Goal: Transaction & Acquisition: Purchase product/service

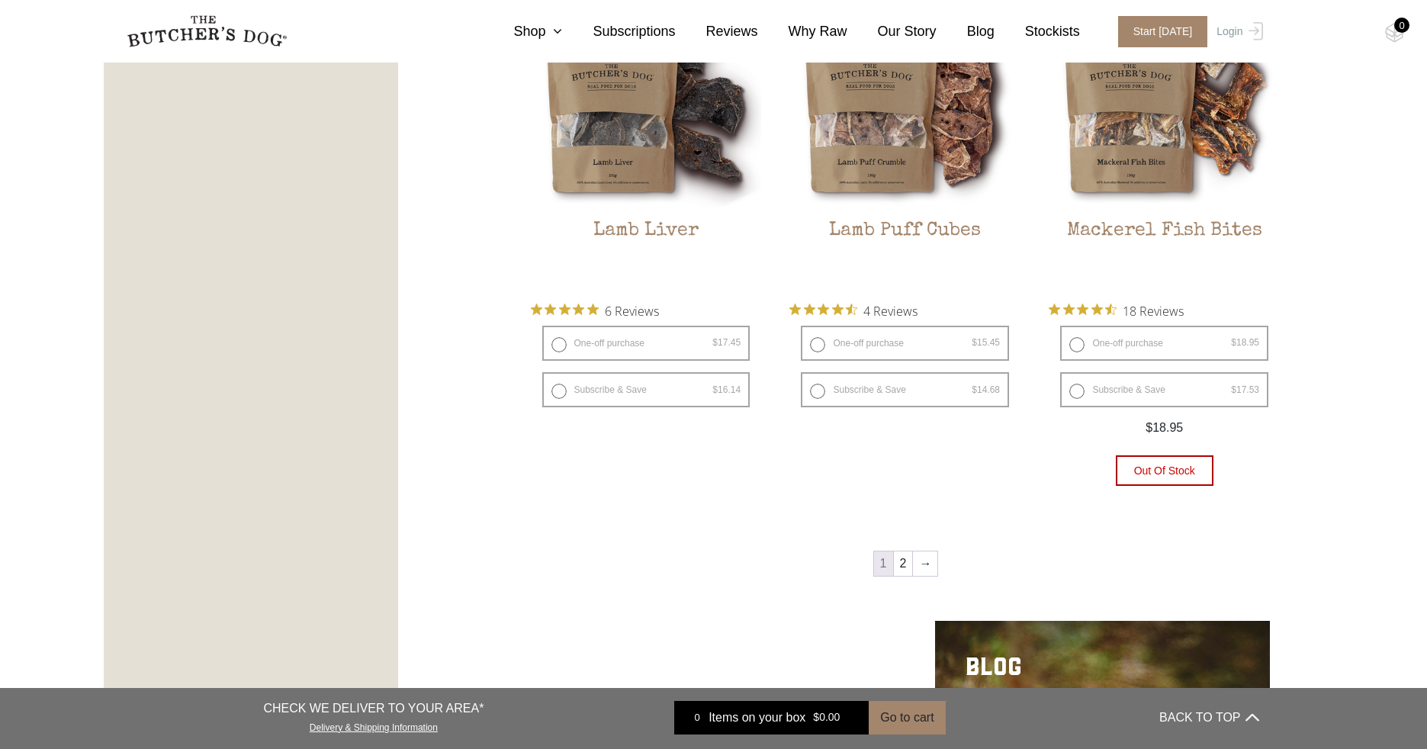
scroll to position [1994, 0]
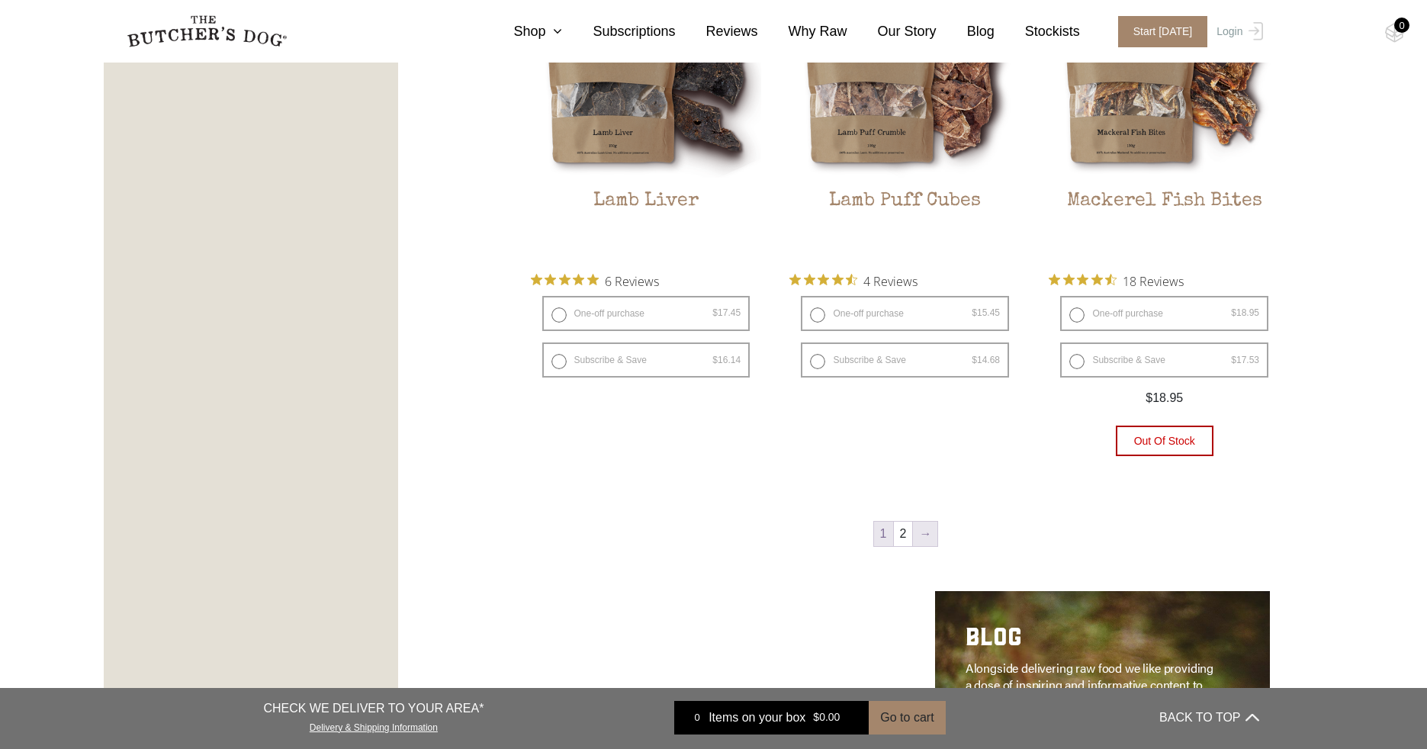
click at [924, 534] on link "→" at bounding box center [925, 534] width 24 height 24
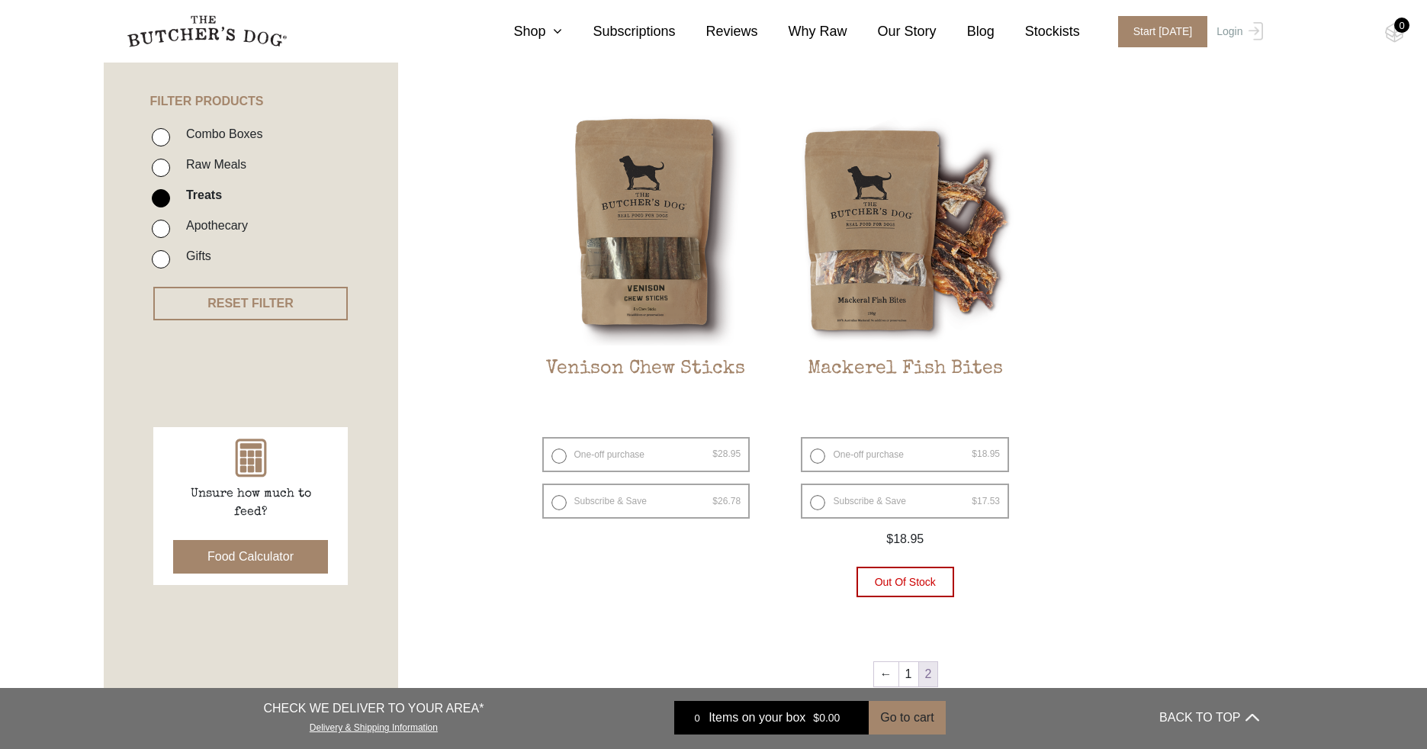
scroll to position [450, 0]
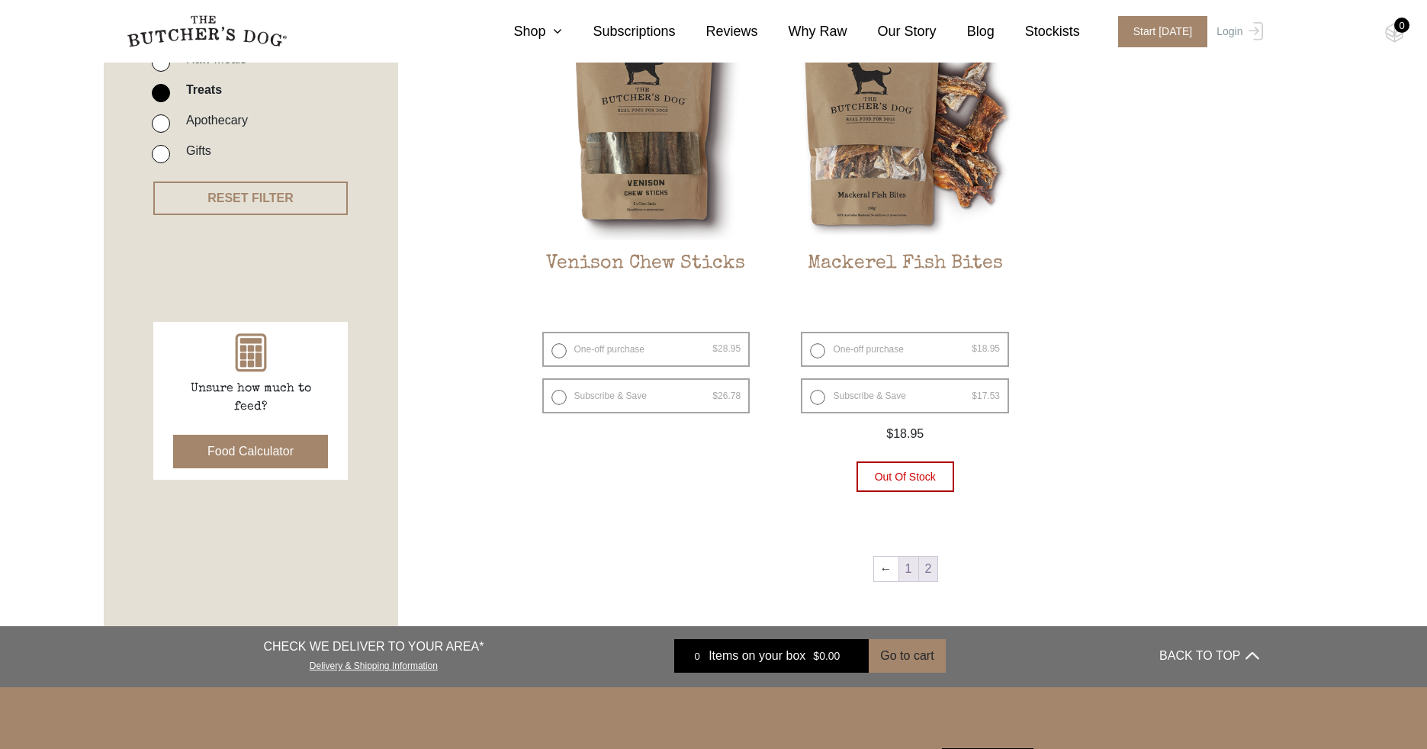
click at [905, 570] on link "1" at bounding box center [908, 569] width 19 height 24
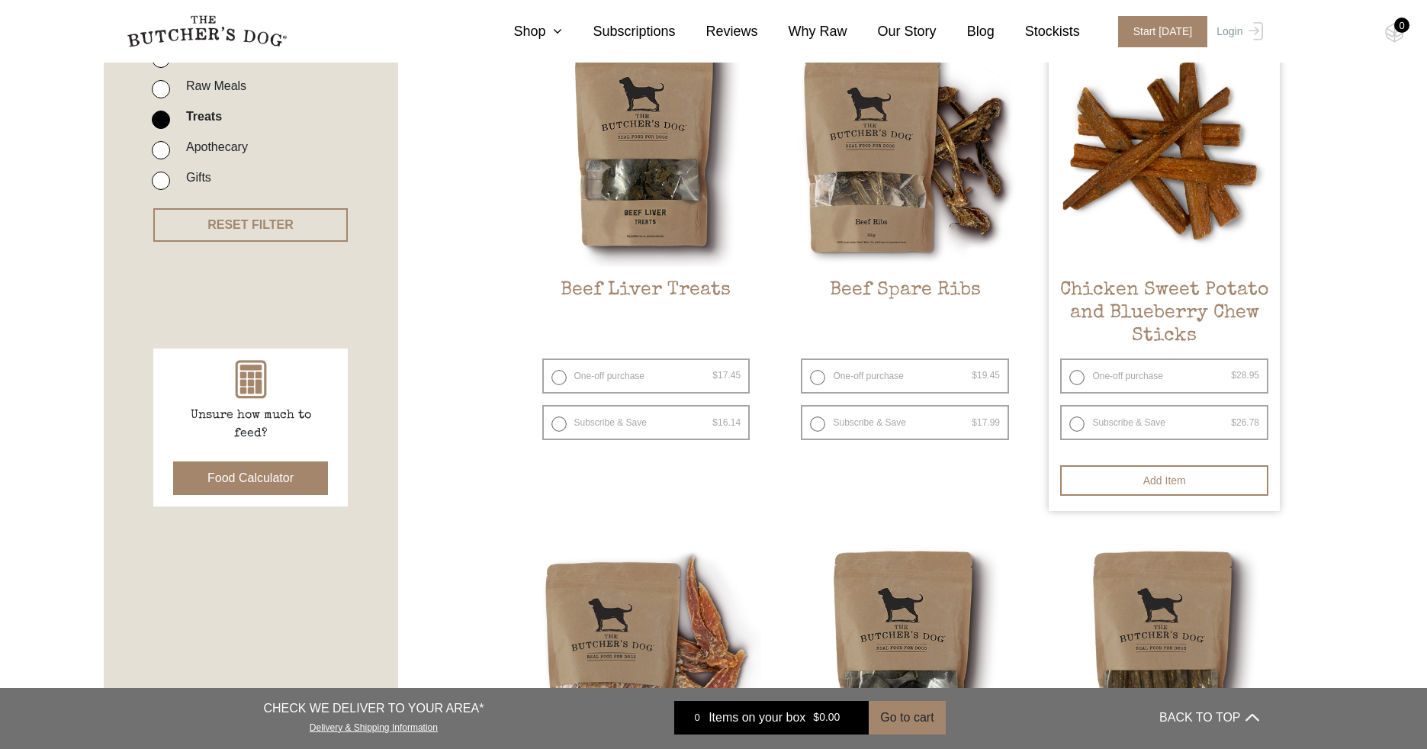
scroll to position [442, 0]
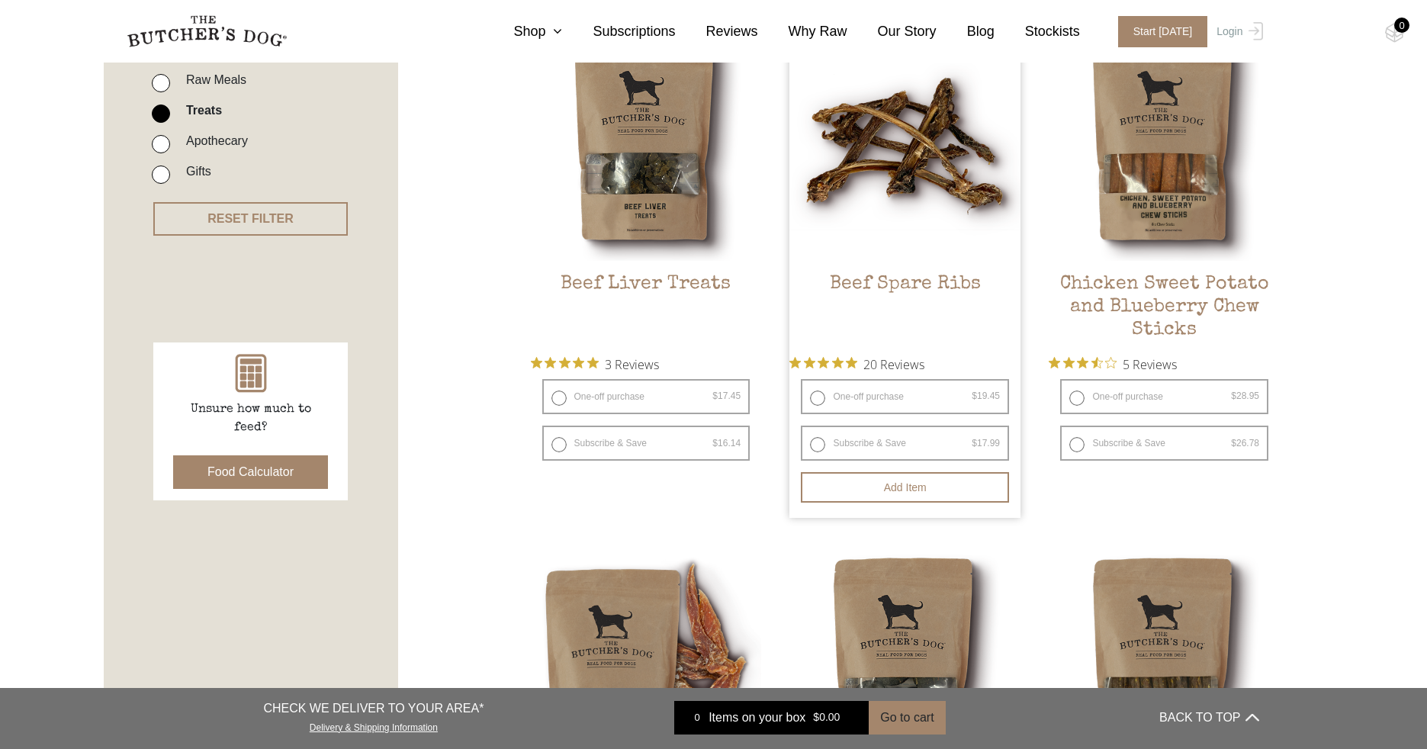
scroll to position [430, 0]
click at [811, 395] on label "One-off purchase $ 19.45 — or subscribe and save 7.5%" at bounding box center [905, 395] width 208 height 35
radio input "true"
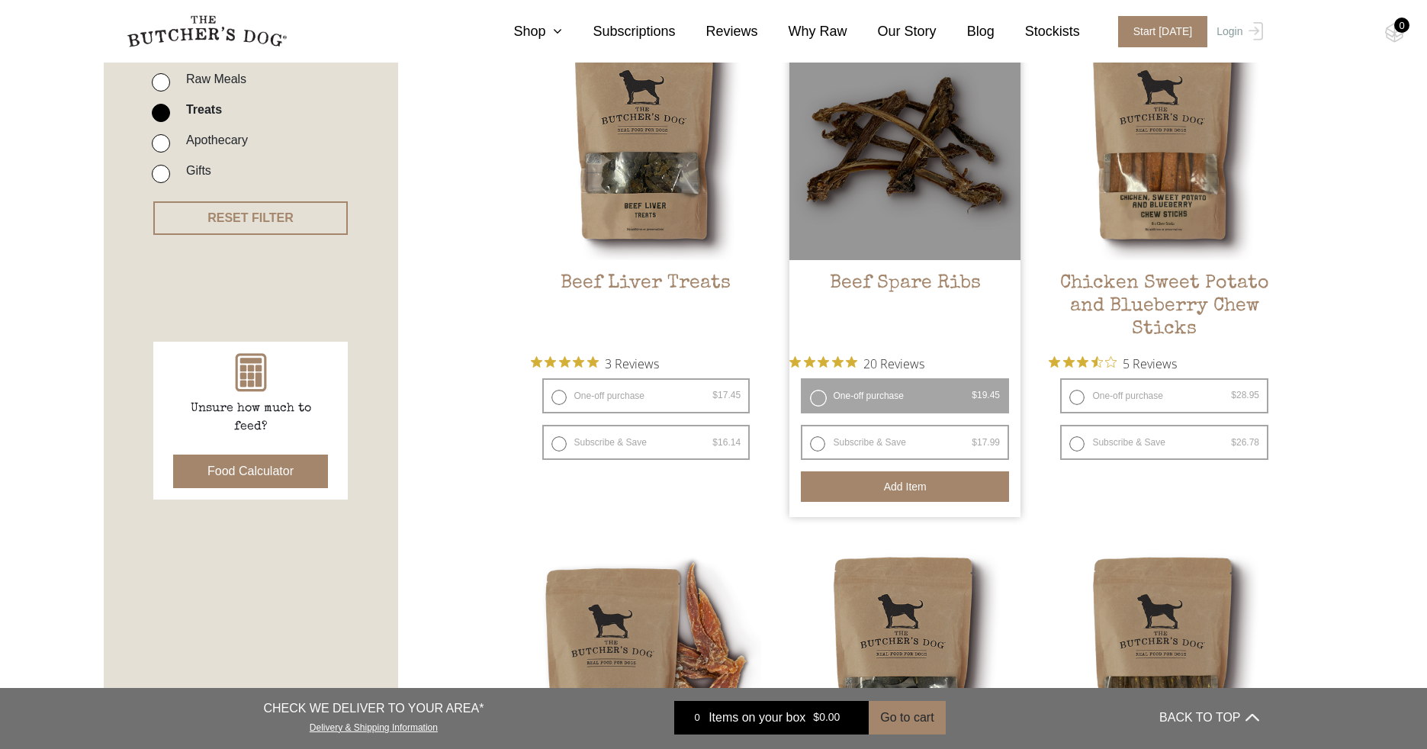
click at [869, 484] on button "Add item" at bounding box center [905, 486] width 208 height 31
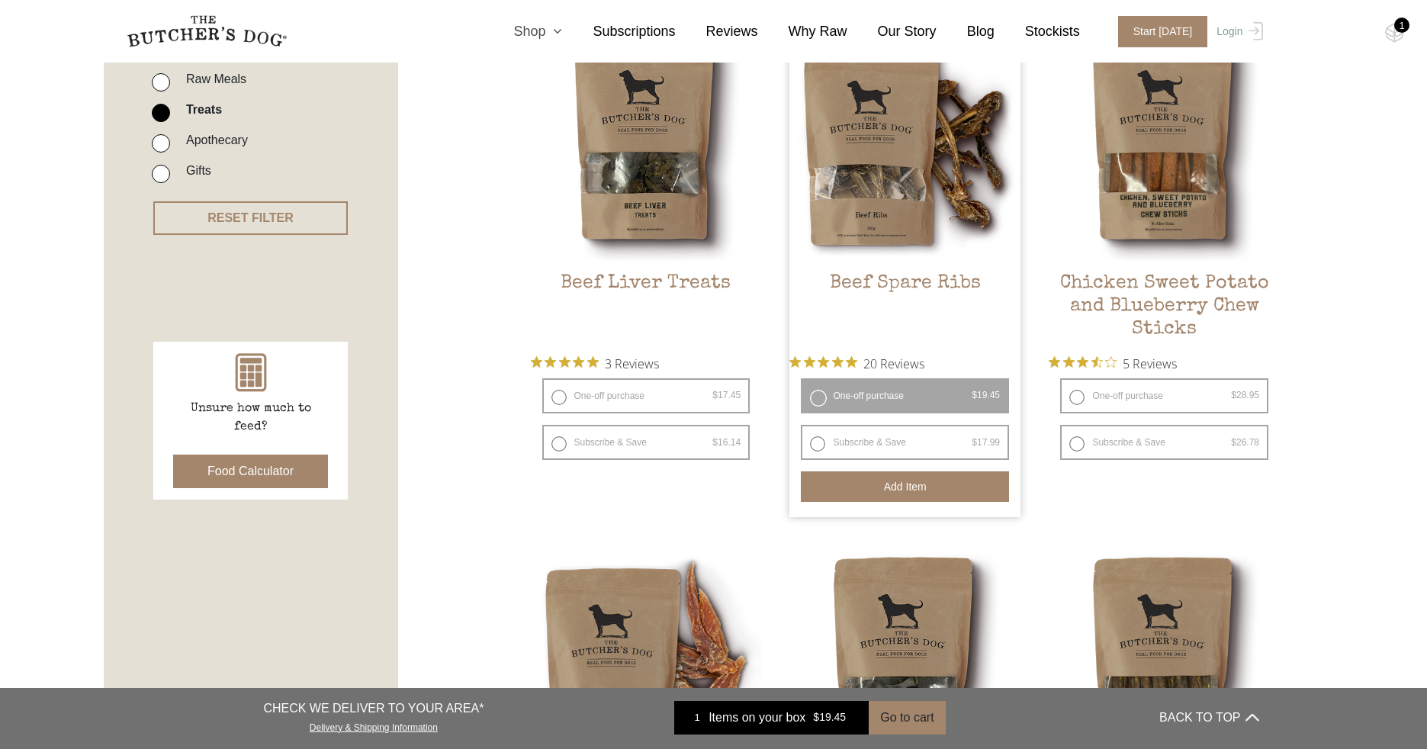
click at [562, 34] on link "Shop" at bounding box center [522, 31] width 79 height 21
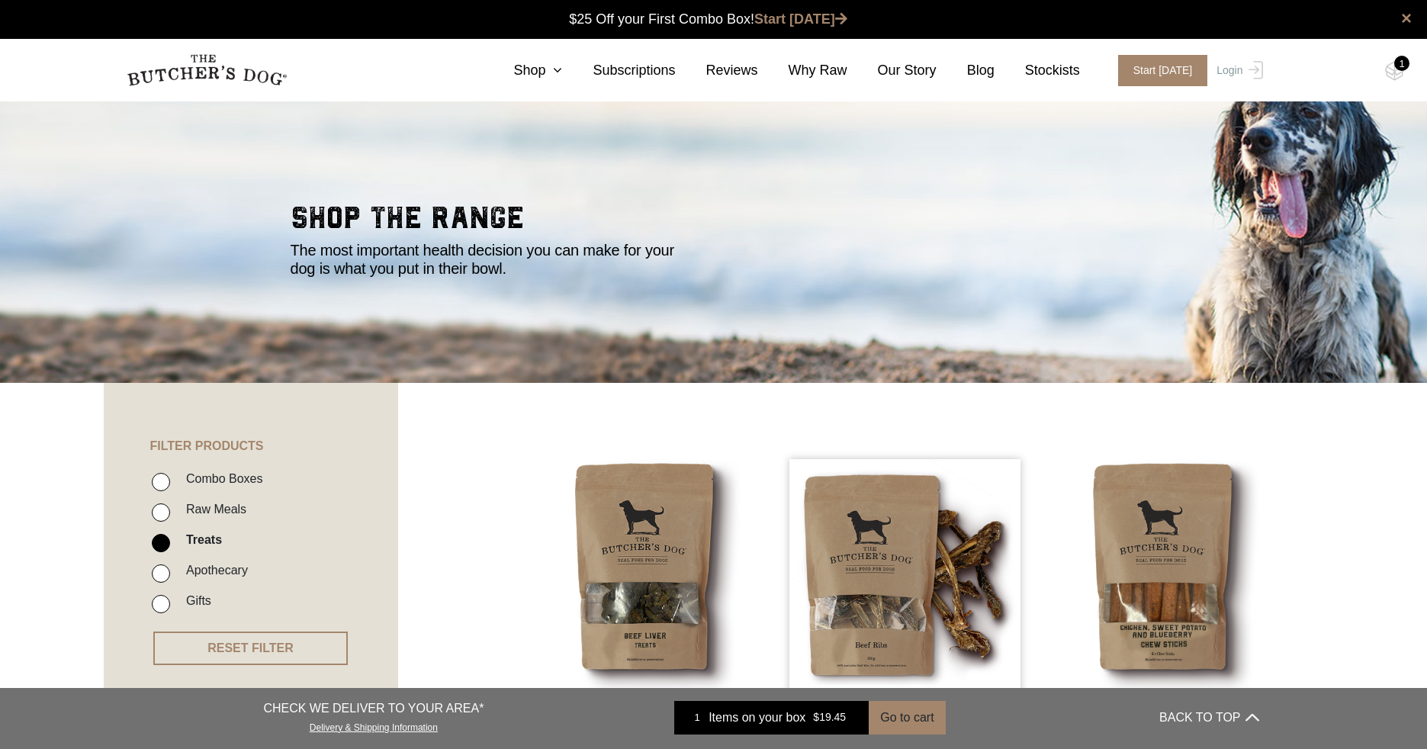
scroll to position [155, 0]
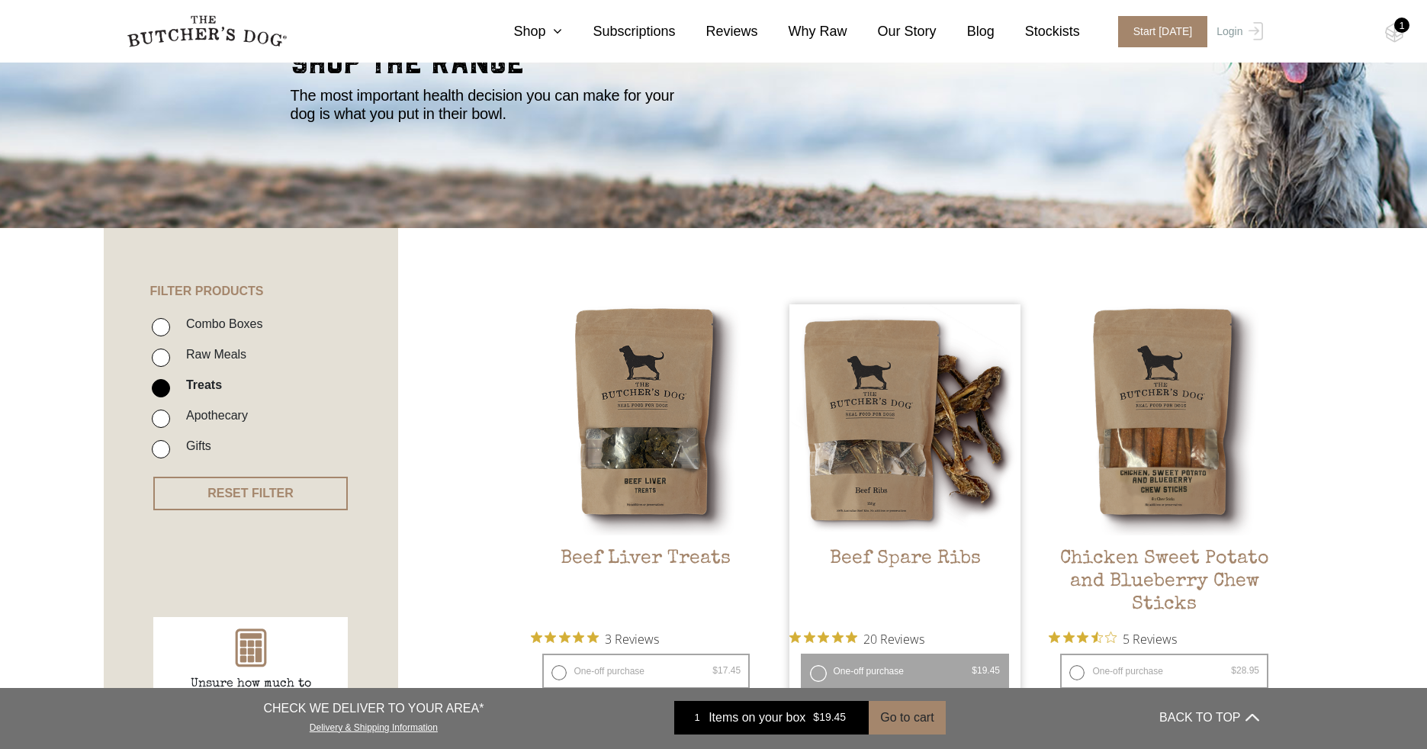
click at [162, 354] on input "Raw Meals" at bounding box center [161, 358] width 18 height 18
checkbox input "true"
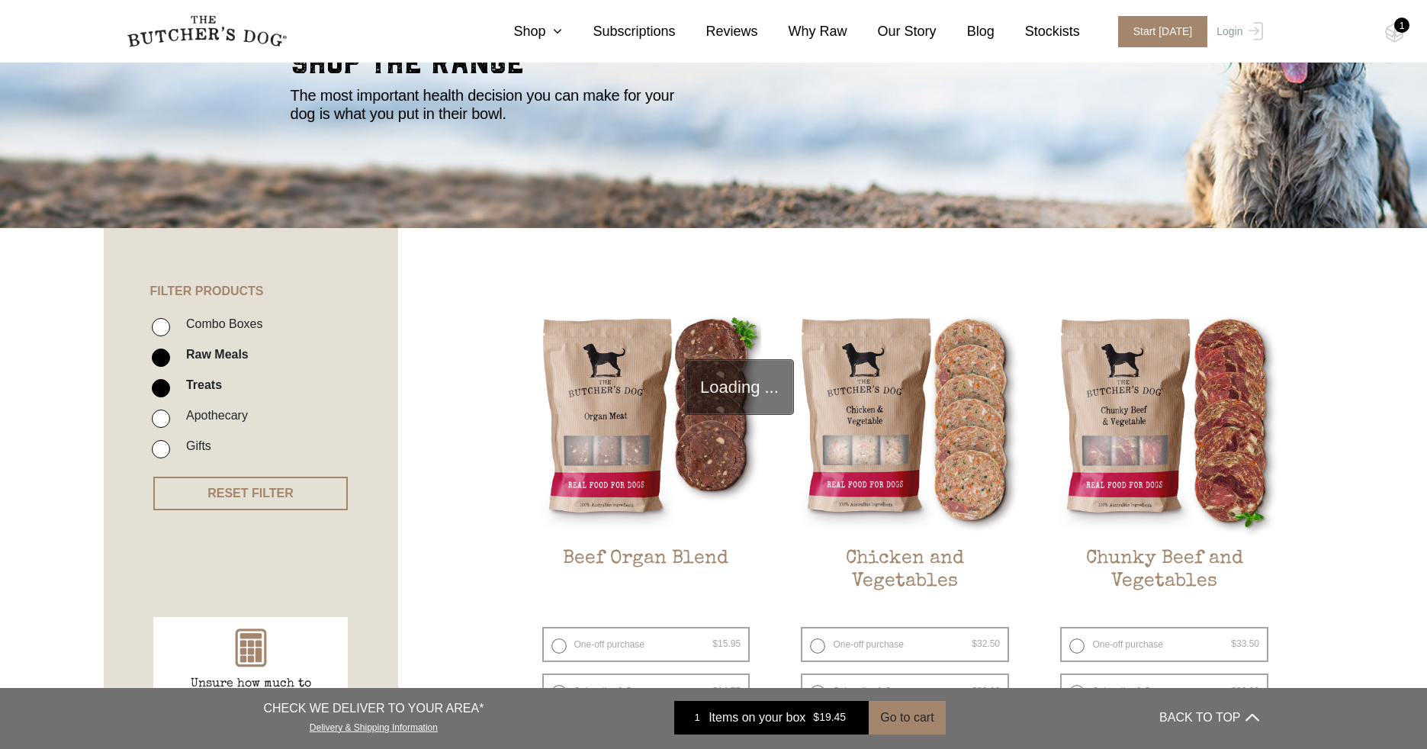
scroll to position [345, 0]
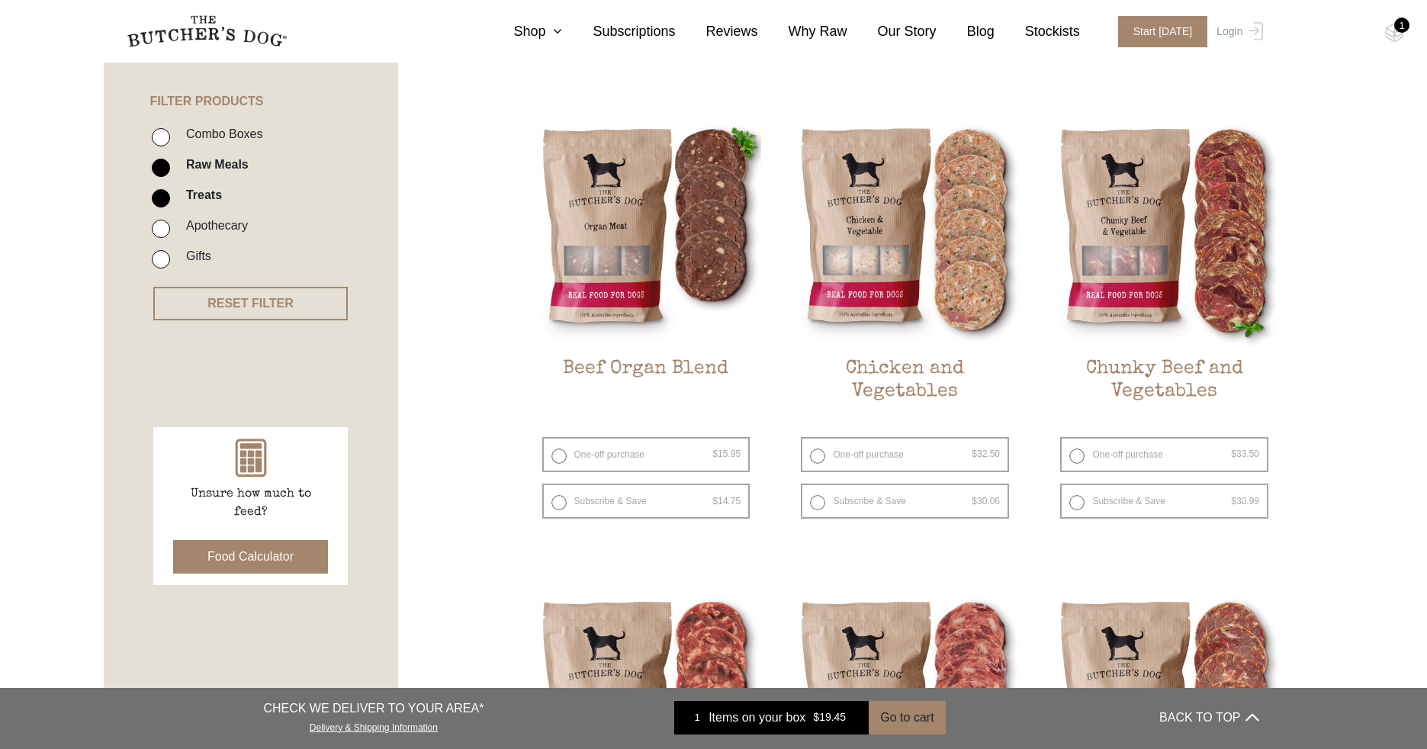
click at [159, 193] on input "Treats" at bounding box center [161, 198] width 18 height 18
checkbox input "false"
click at [164, 162] on input "Raw Meals" at bounding box center [161, 168] width 18 height 18
checkbox input "false"
click at [159, 137] on input "Combo Boxes" at bounding box center [161, 137] width 18 height 18
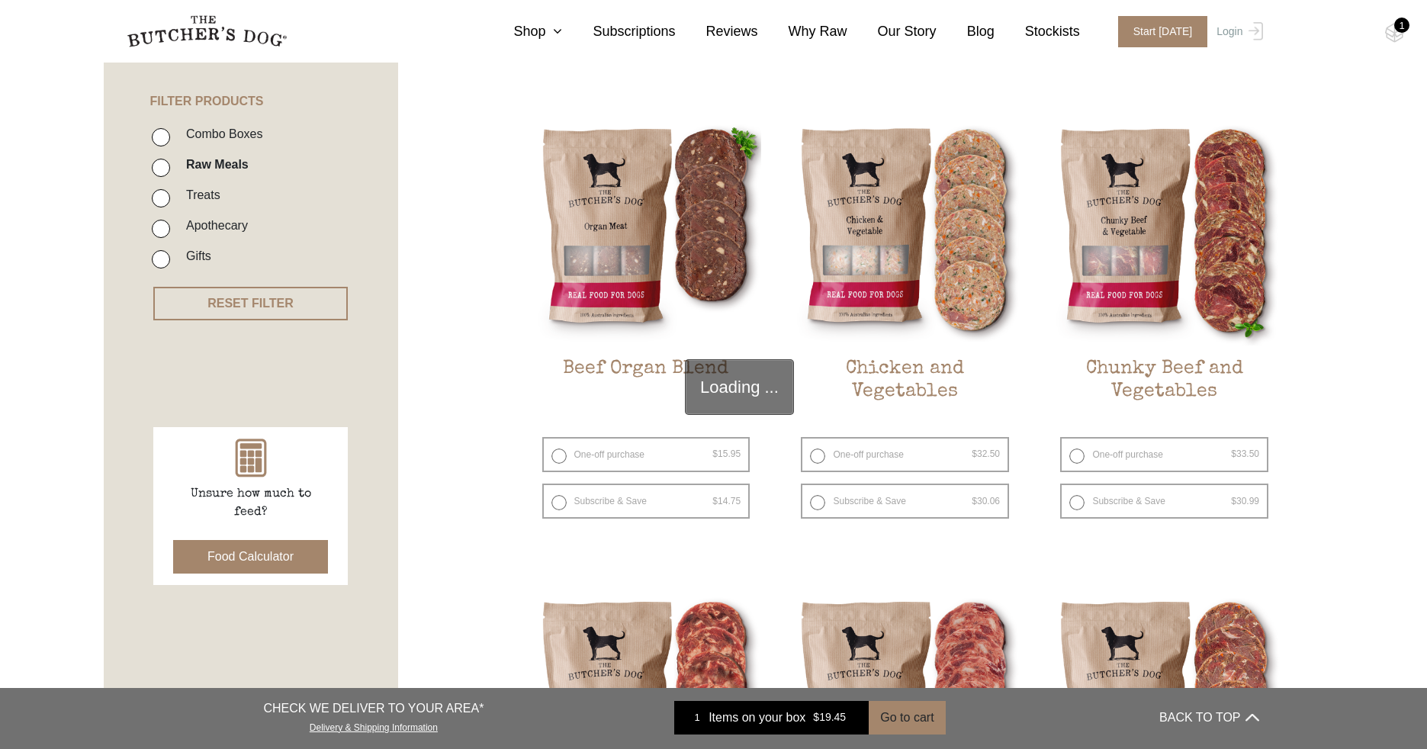
checkbox input "true"
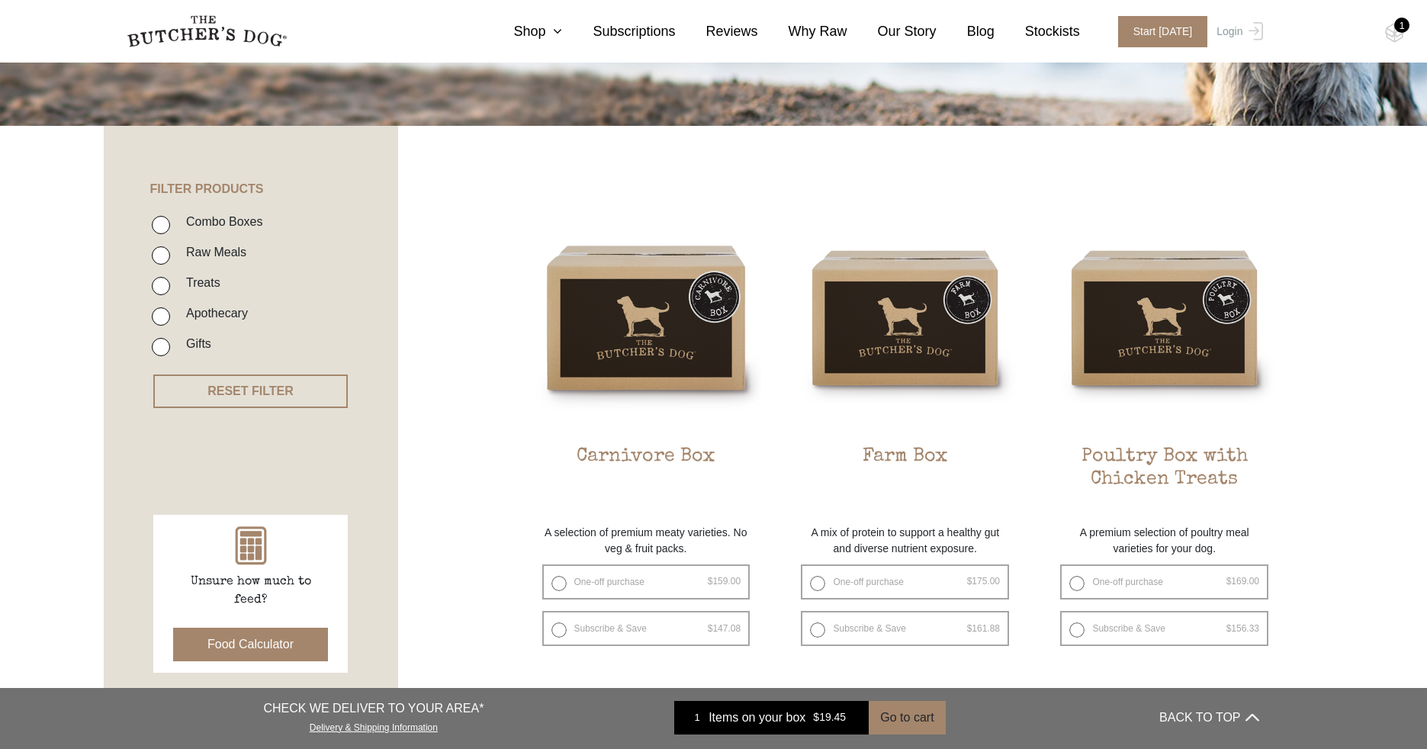
scroll to position [366, 0]
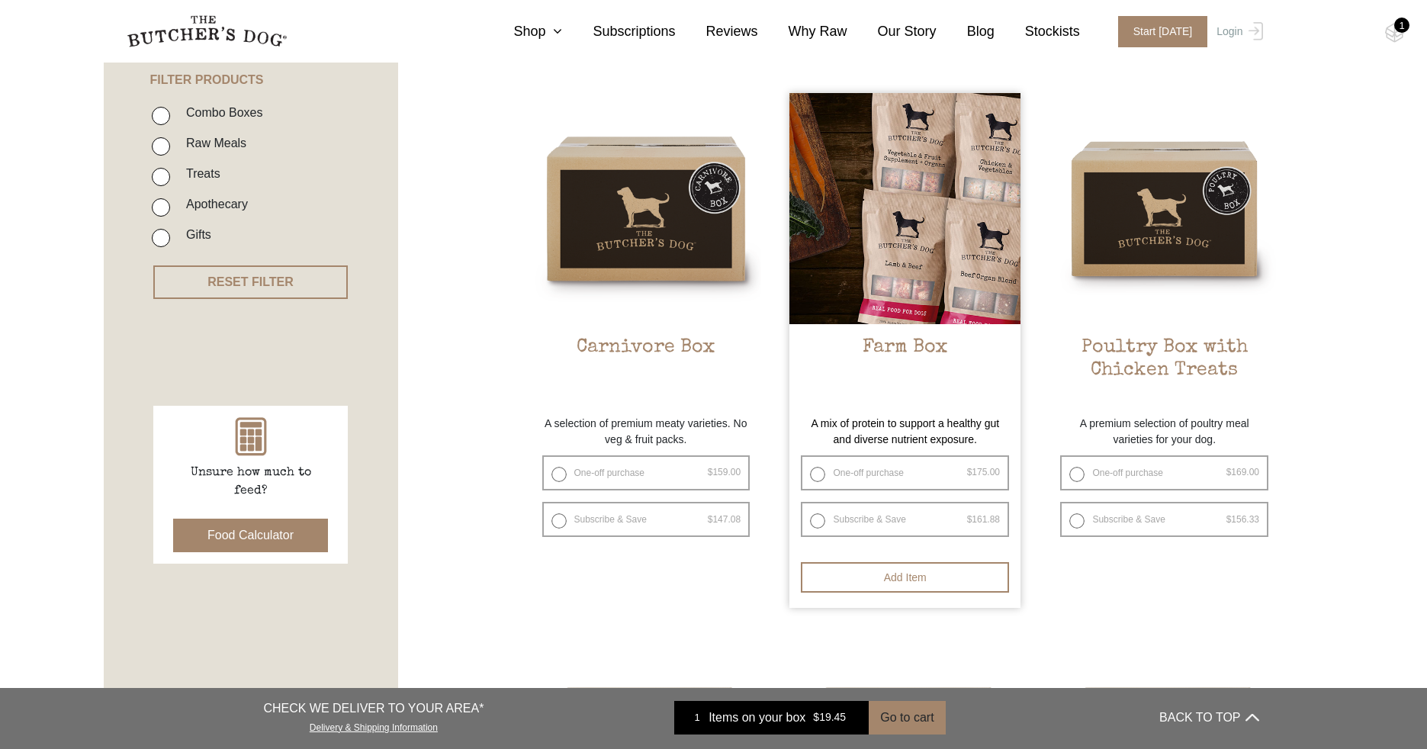
click at [823, 473] on label "One-off purchase $ 175.00 — or subscribe and save 7.5%" at bounding box center [905, 472] width 208 height 35
radio input "true"
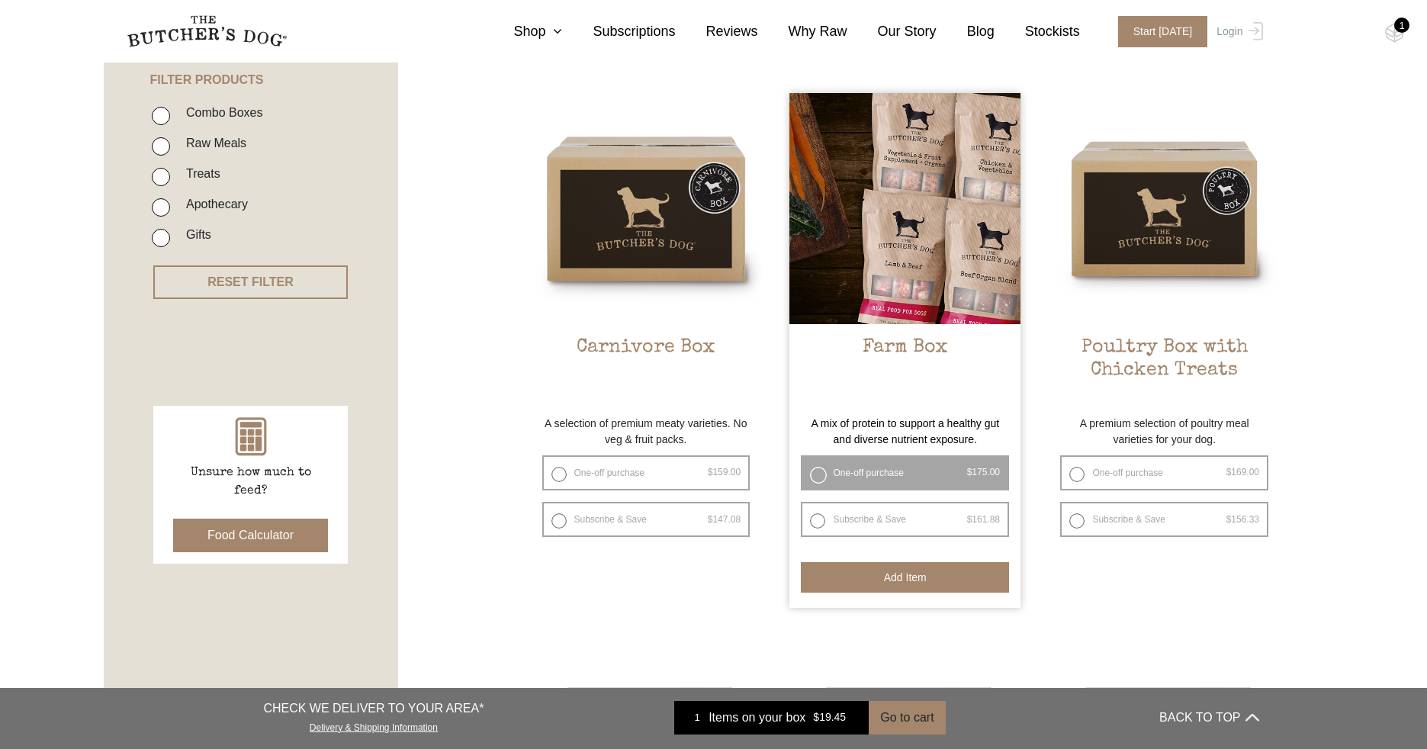
click at [920, 583] on button "Add item" at bounding box center [905, 577] width 208 height 31
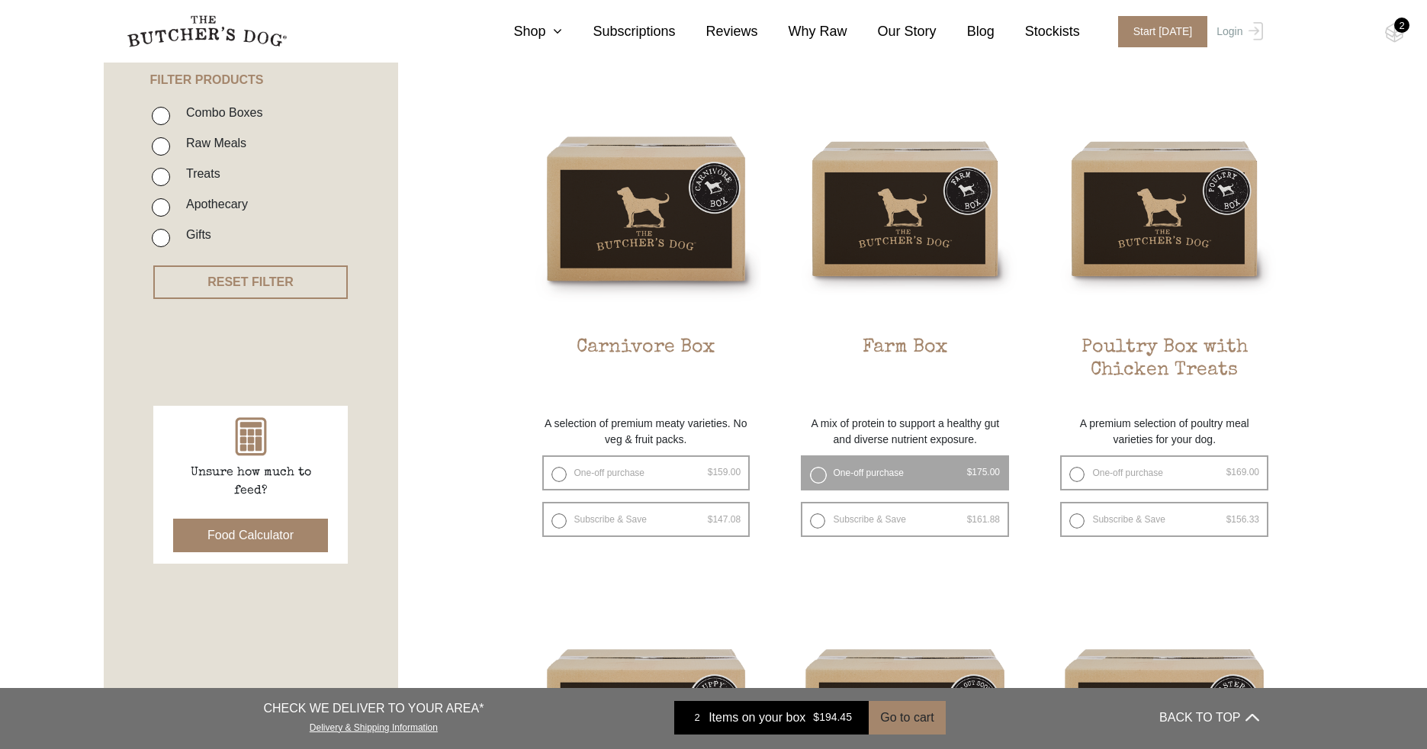
click at [166, 205] on input "Apothecary" at bounding box center [161, 207] width 18 height 18
checkbox input "true"
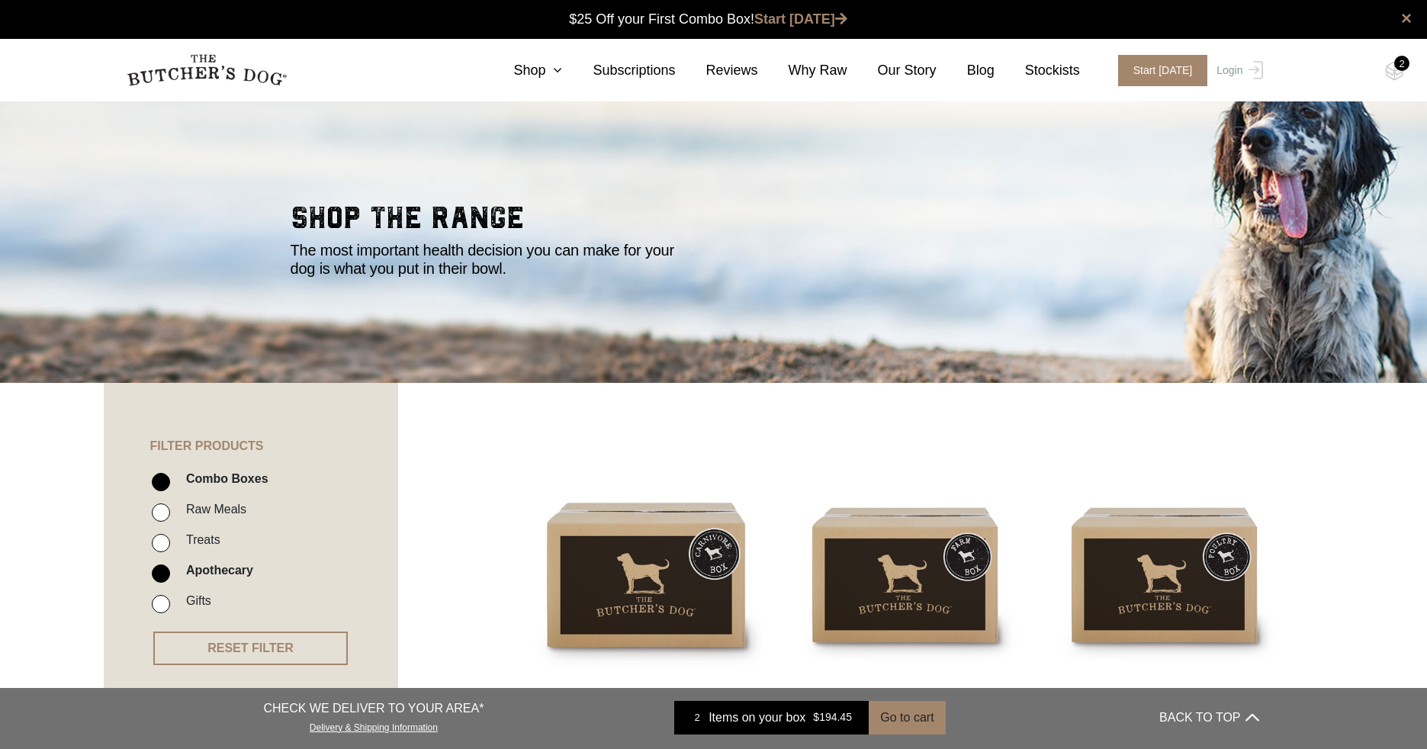
click at [165, 480] on input "Combo Boxes" at bounding box center [161, 482] width 18 height 18
checkbox input "false"
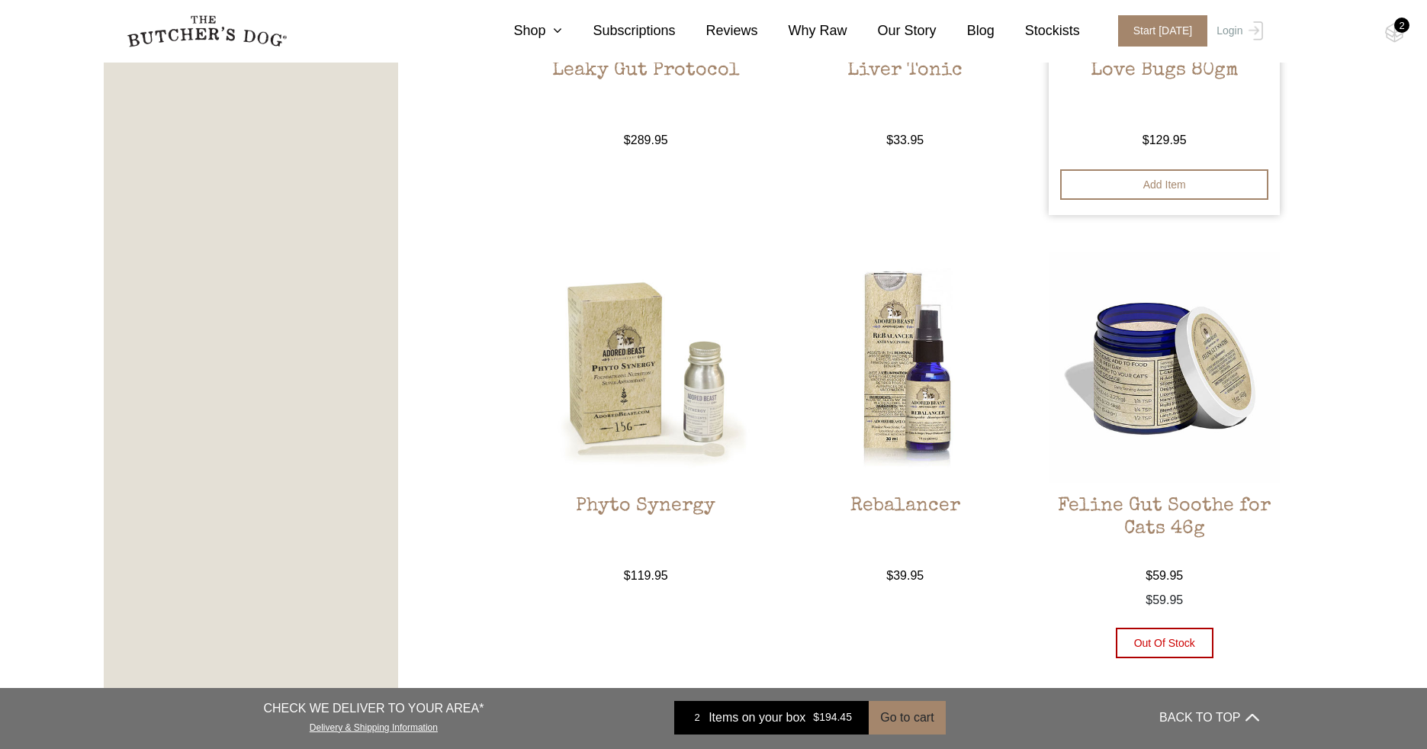
scroll to position [1670, 0]
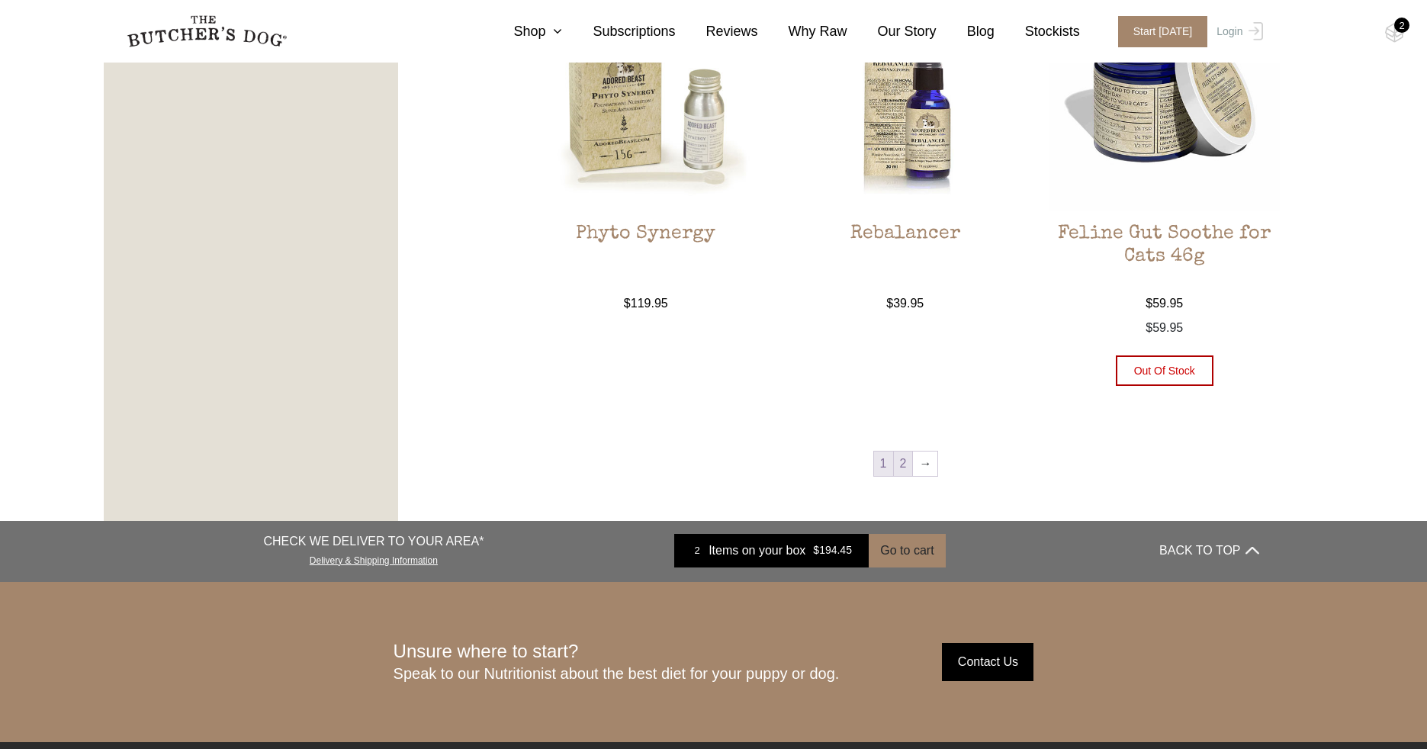
click at [908, 464] on link "2" at bounding box center [903, 464] width 19 height 24
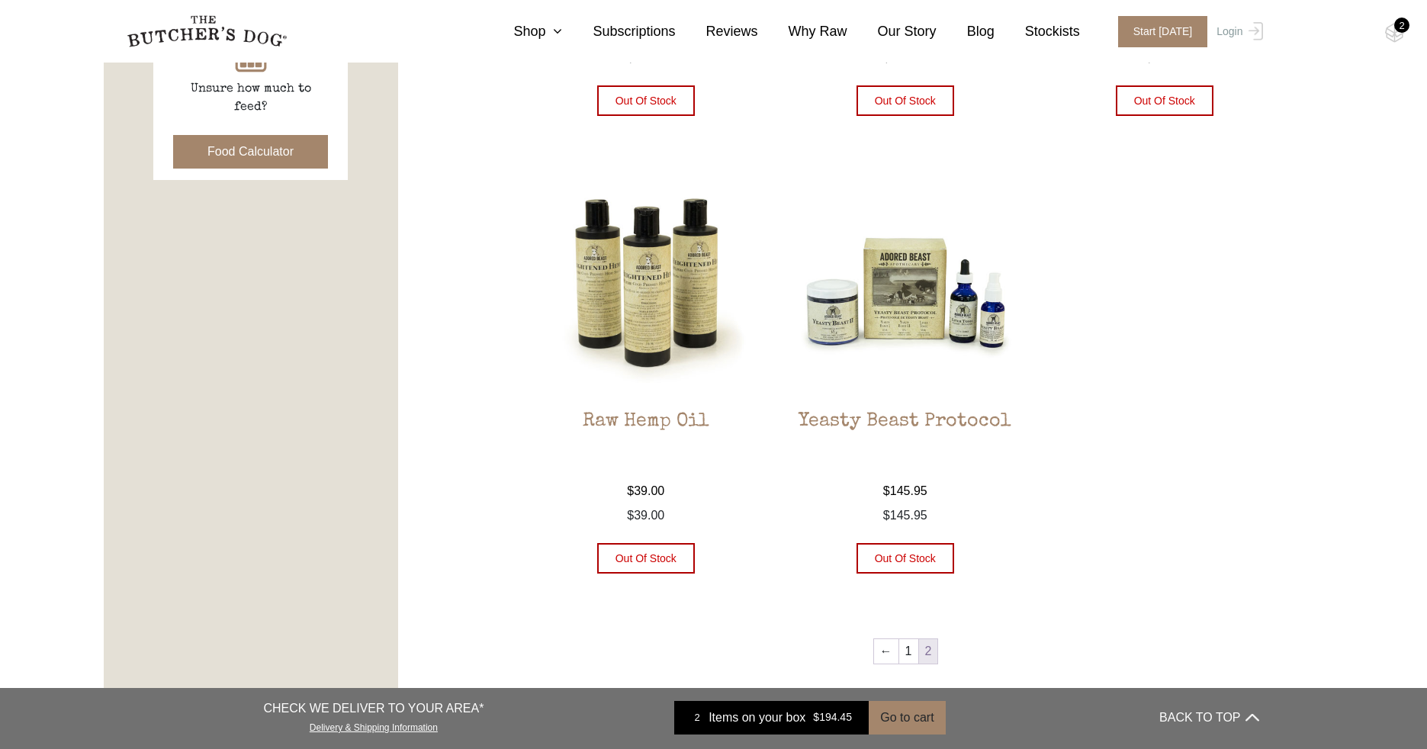
scroll to position [748, 0]
click at [664, 358] on img at bounding box center [646, 284] width 231 height 231
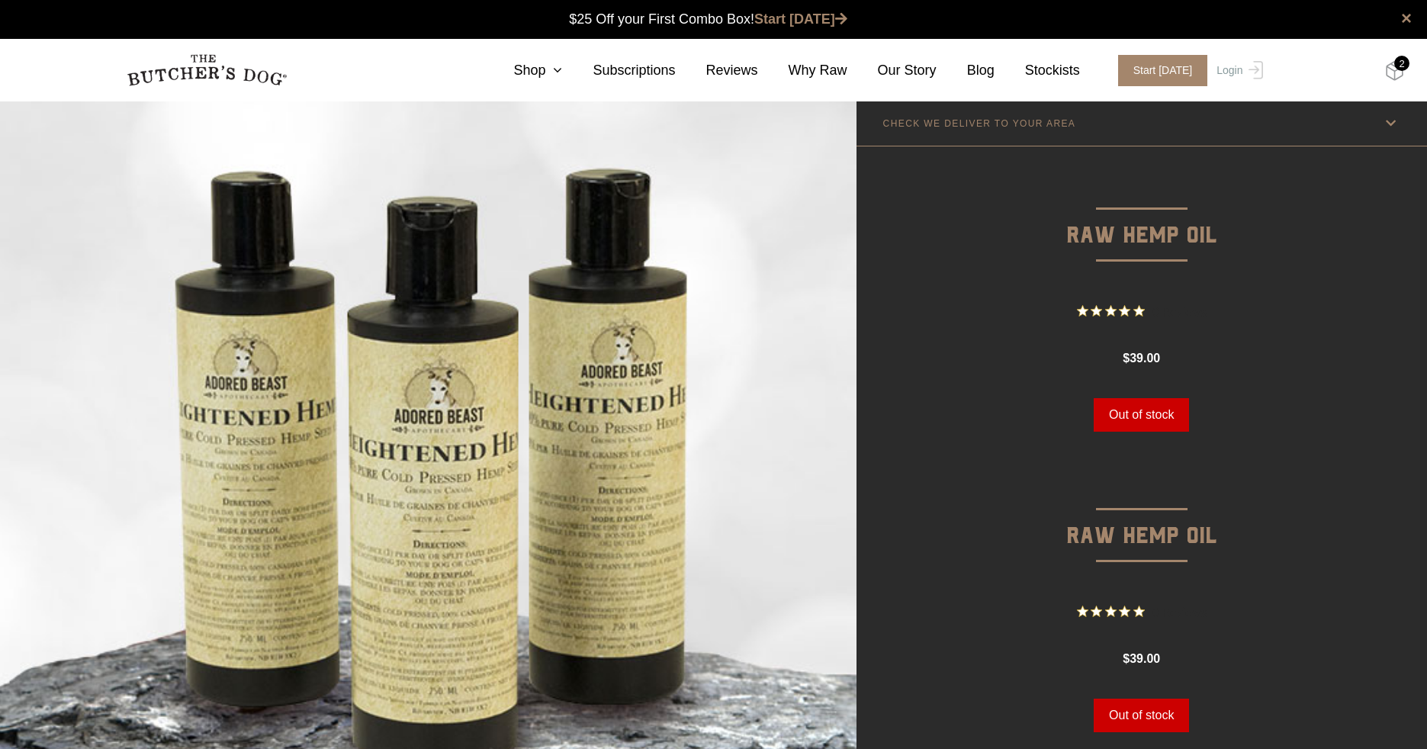
click at [1396, 72] on img at bounding box center [1394, 71] width 19 height 20
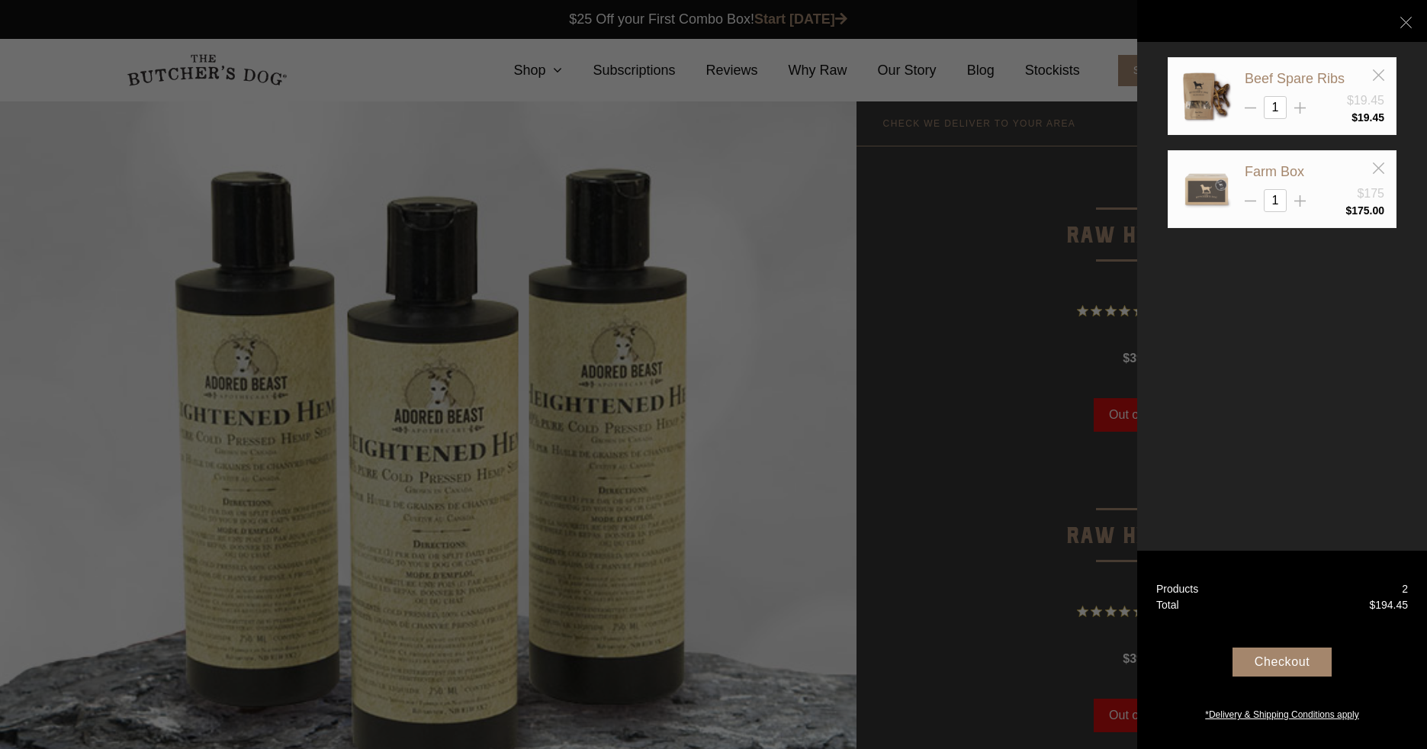
click at [1217, 189] on img at bounding box center [1206, 188] width 53 height 53
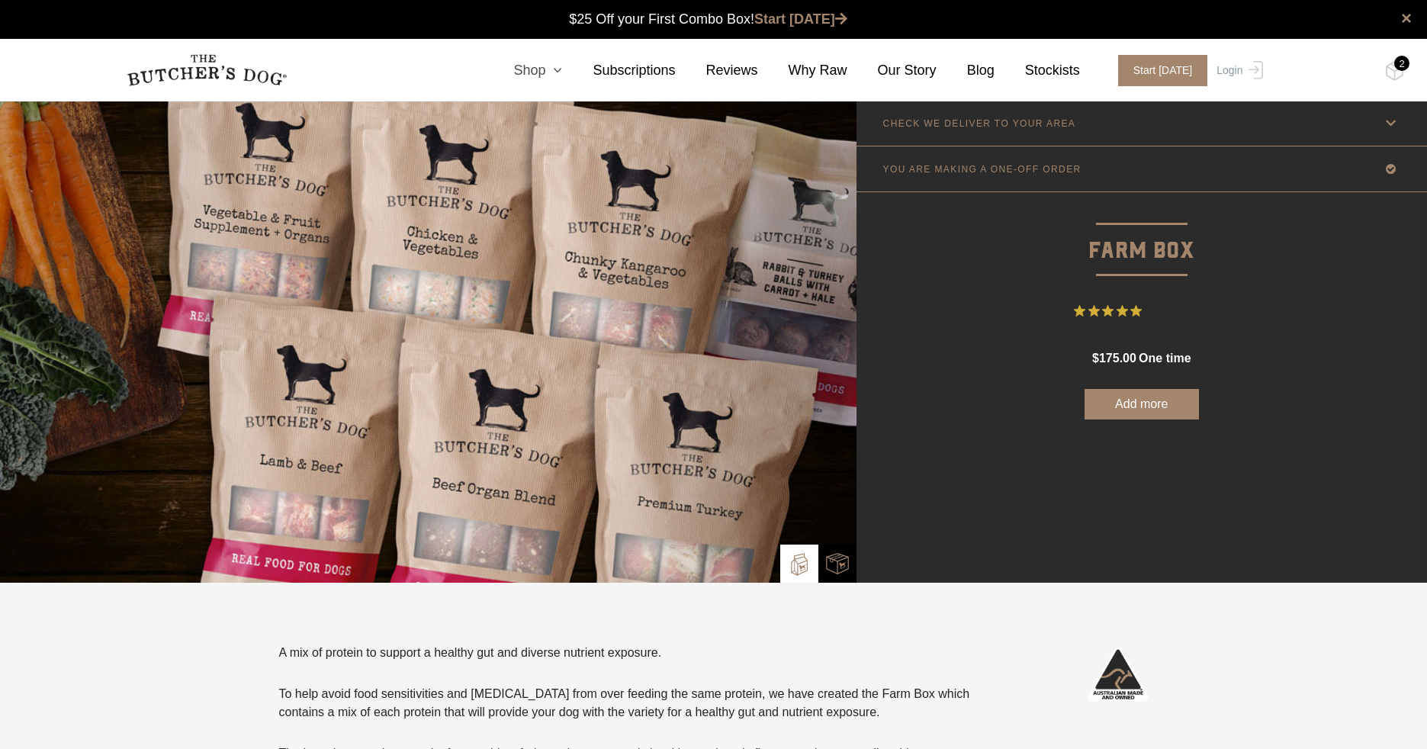
click at [562, 66] on icon at bounding box center [553, 70] width 17 height 14
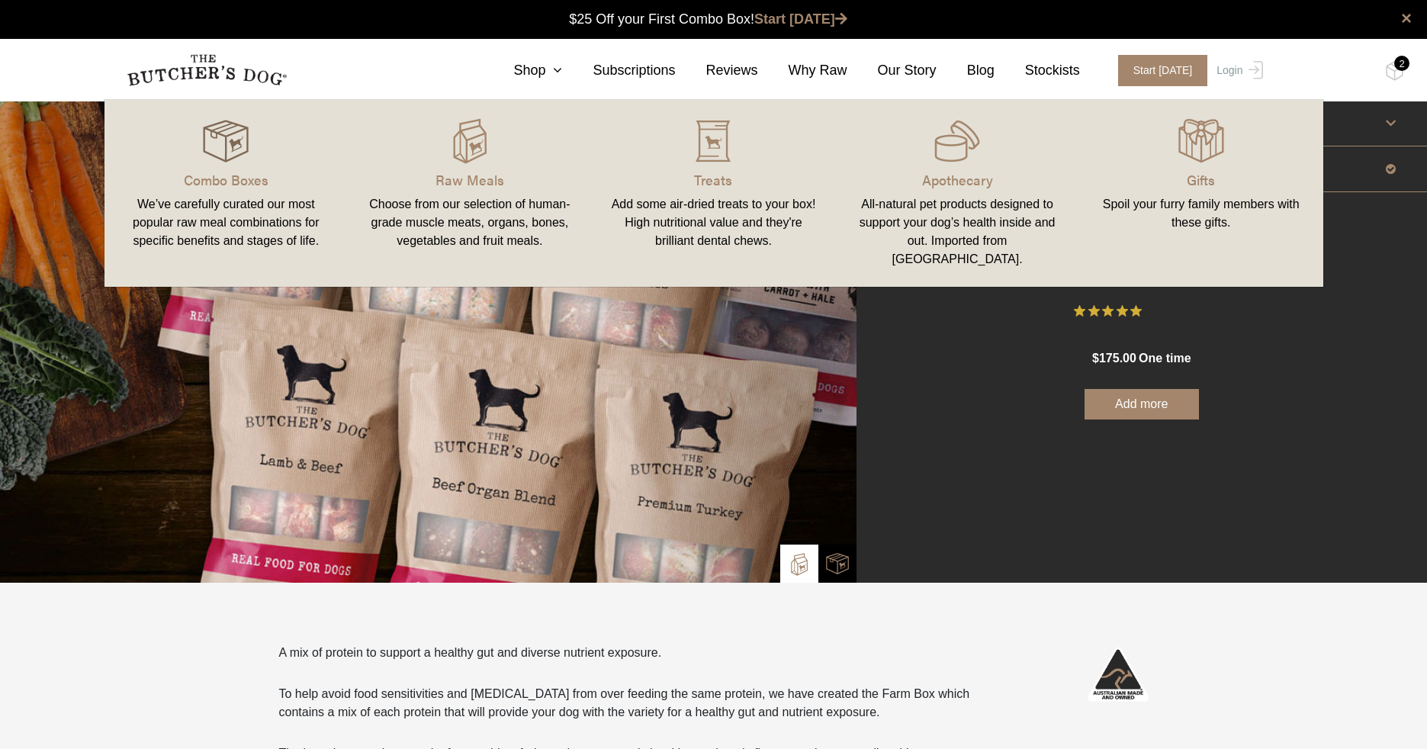
click at [242, 159] on img at bounding box center [226, 141] width 46 height 46
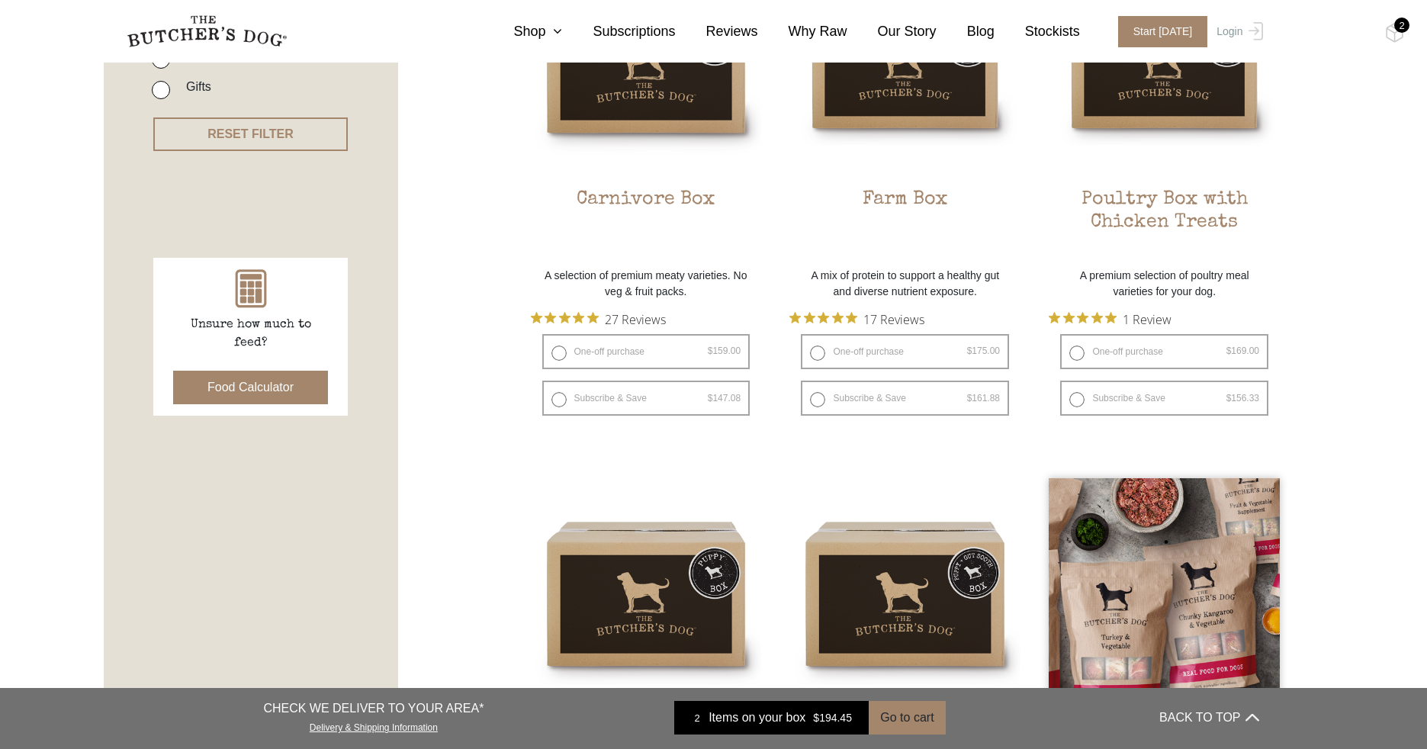
scroll to position [391, 0]
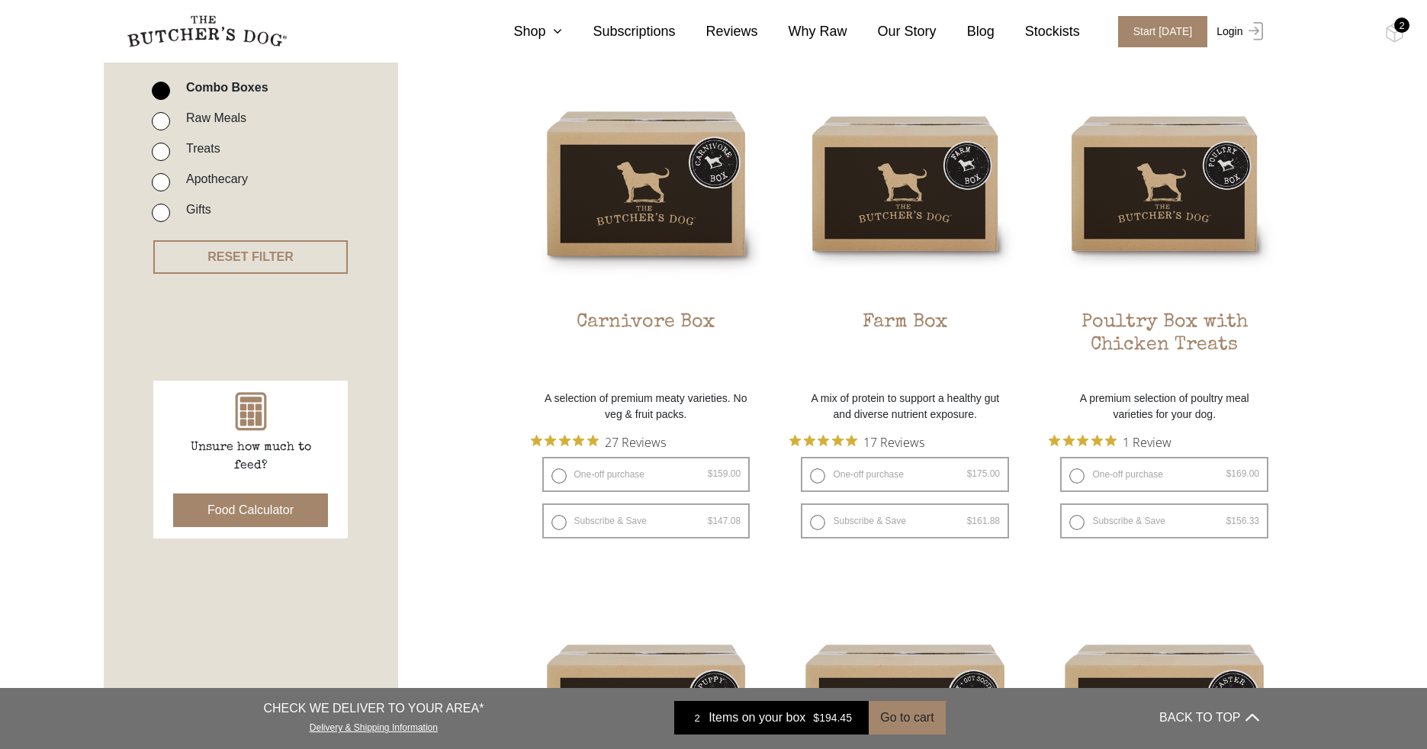
click at [1249, 34] on img at bounding box center [1253, 31] width 20 height 18
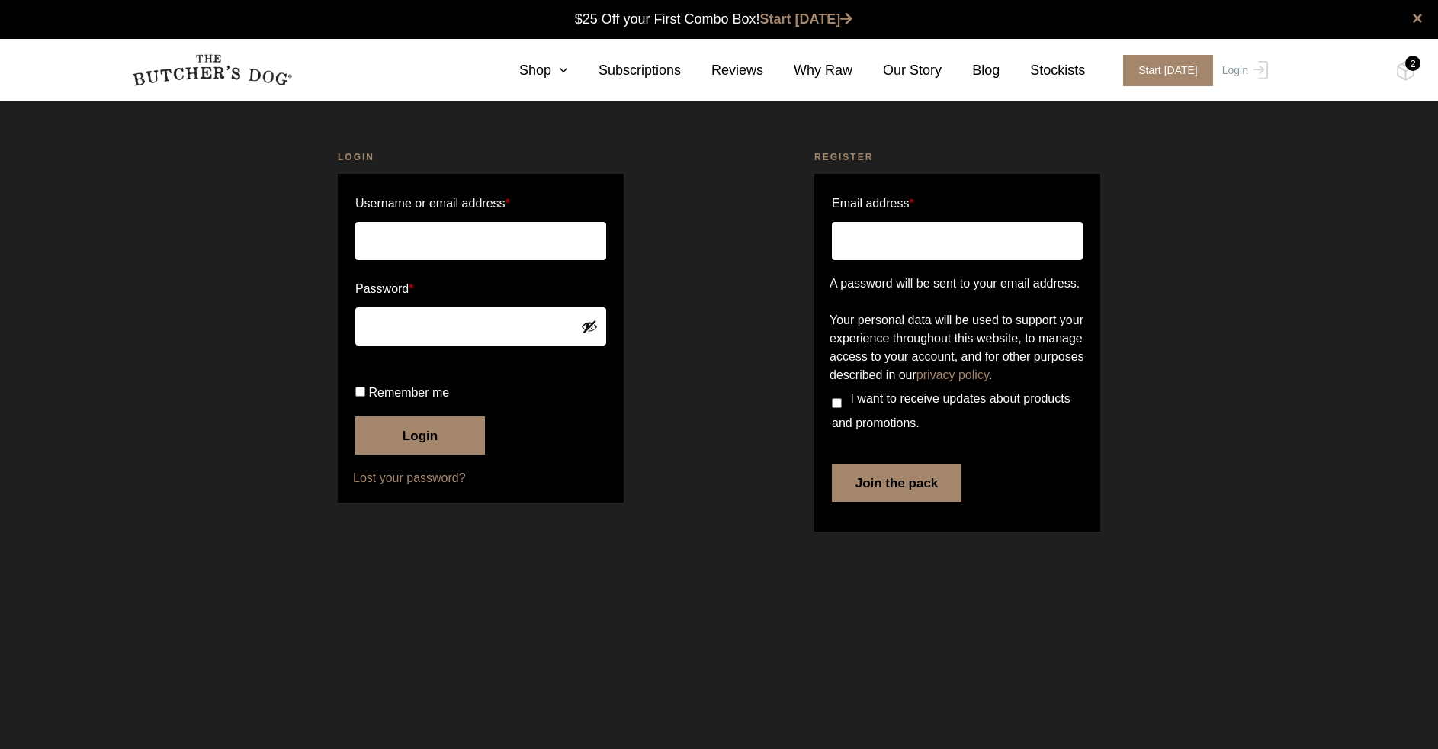
click at [453, 239] on input "Username or email address *" at bounding box center [480, 241] width 251 height 38
type input "horgankevin2@gmail.com"
click at [372, 405] on label "Remember me" at bounding box center [480, 393] width 251 height 24
click at [365, 397] on input "Remember me" at bounding box center [360, 392] width 10 height 10
checkbox input "true"
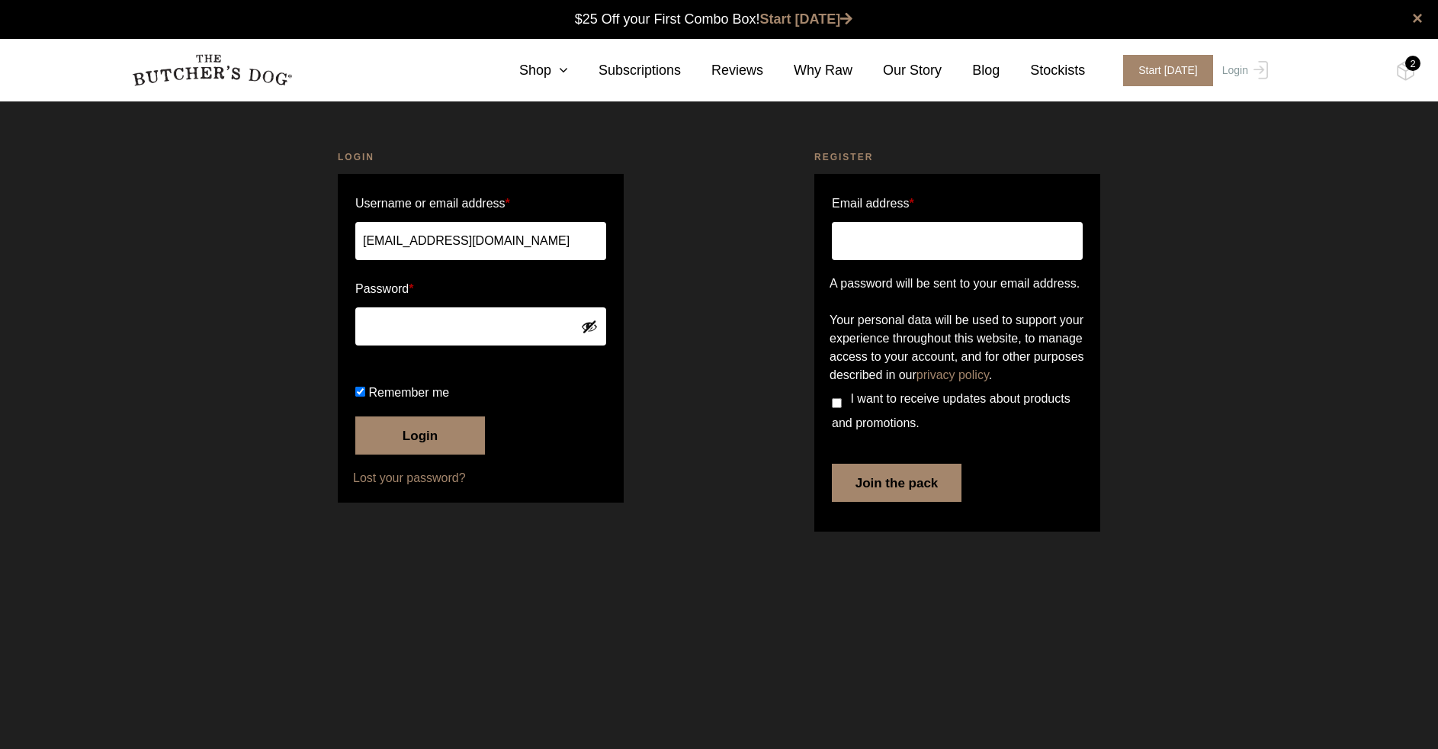
click at [395, 455] on button "Login" at bounding box center [420, 435] width 130 height 38
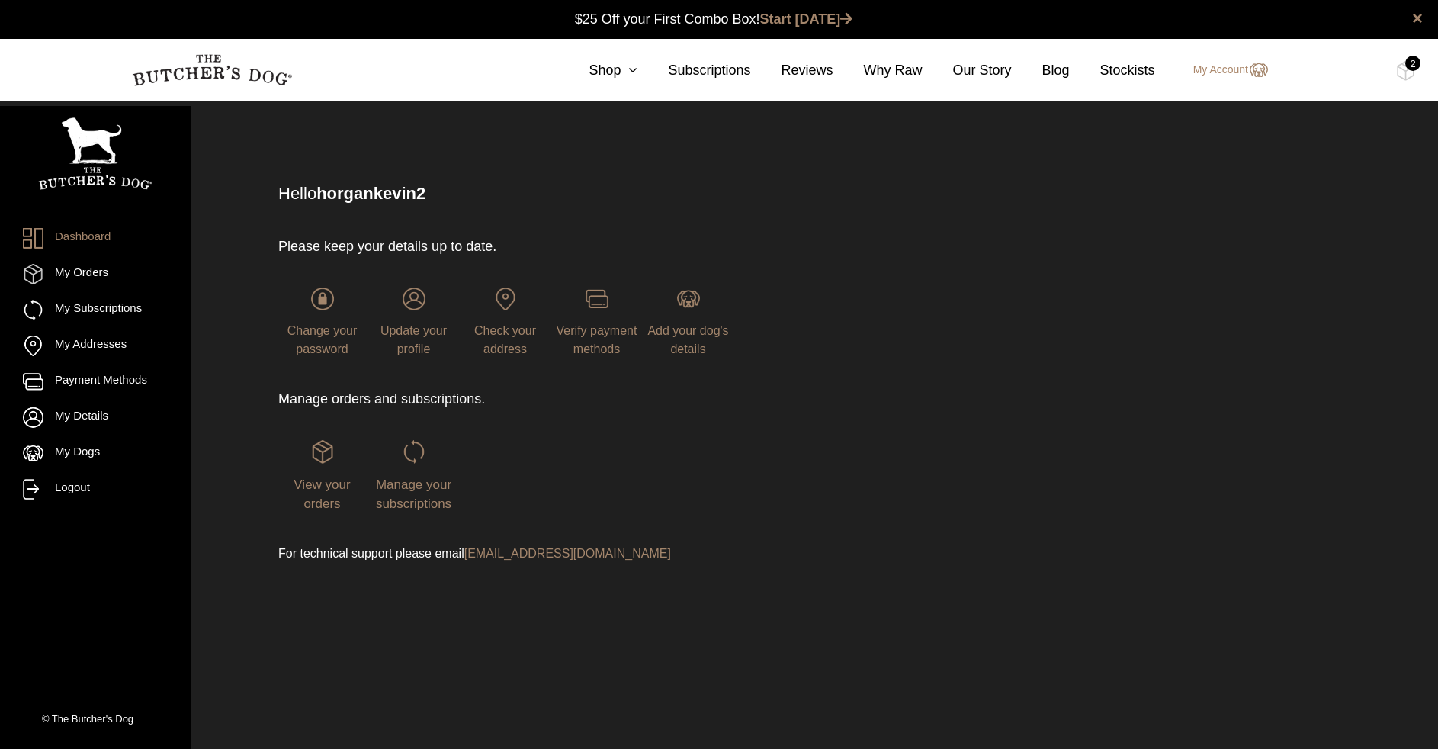
click at [1416, 72] on section "0 Shop Combo Boxes Raw Meals Treats Gifts" at bounding box center [719, 70] width 1438 height 63
click at [1411, 71] on img at bounding box center [1405, 71] width 19 height 20
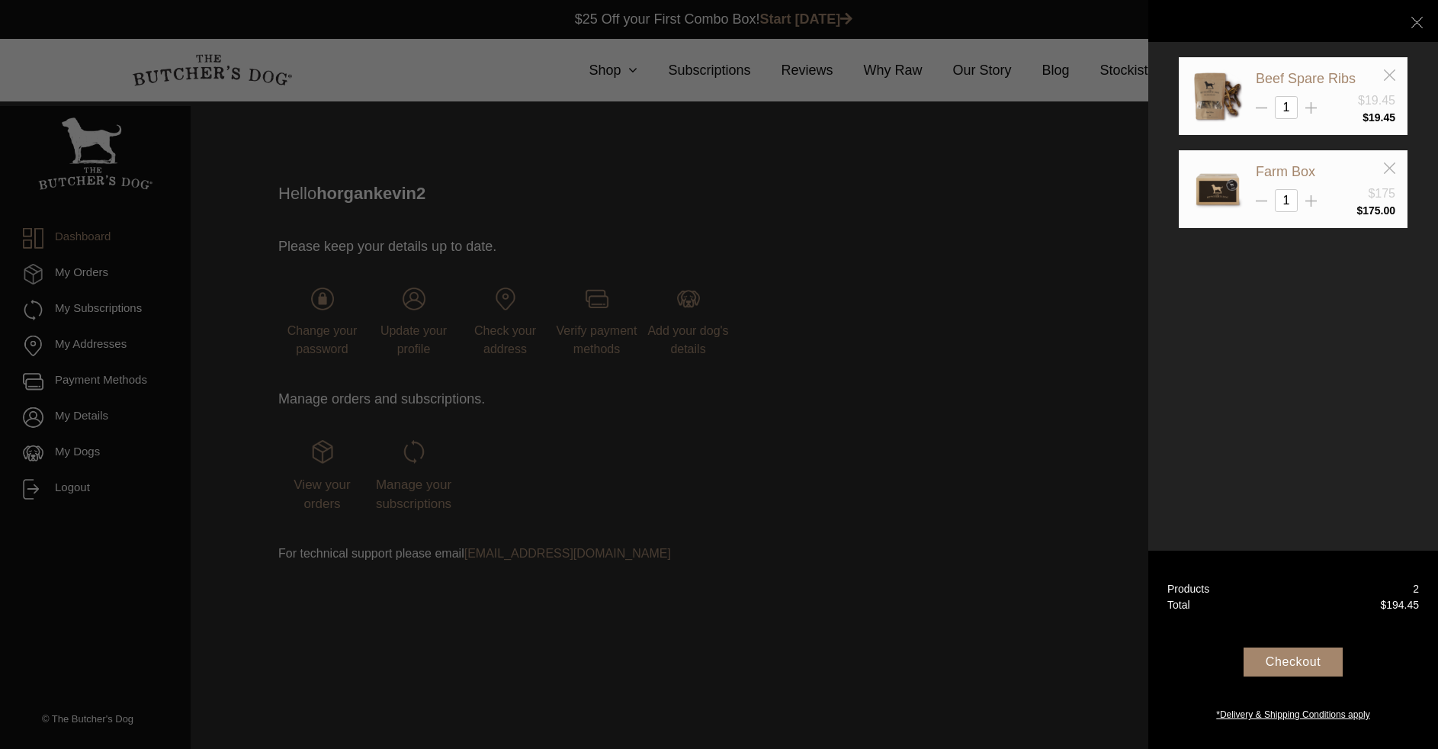
click at [1288, 667] on div "Checkout" at bounding box center [1293, 662] width 99 height 29
